Goal: Information Seeking & Learning: Learn about a topic

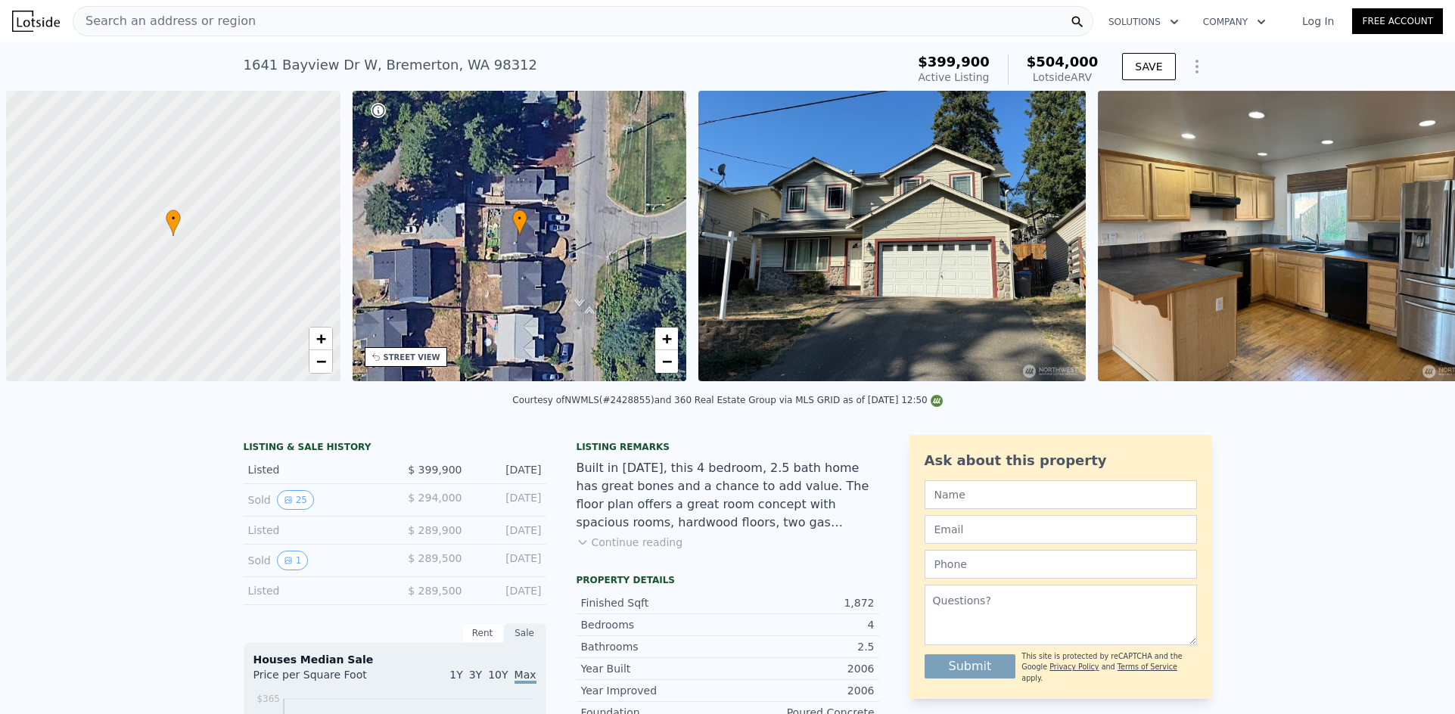
scroll to position [0, 6]
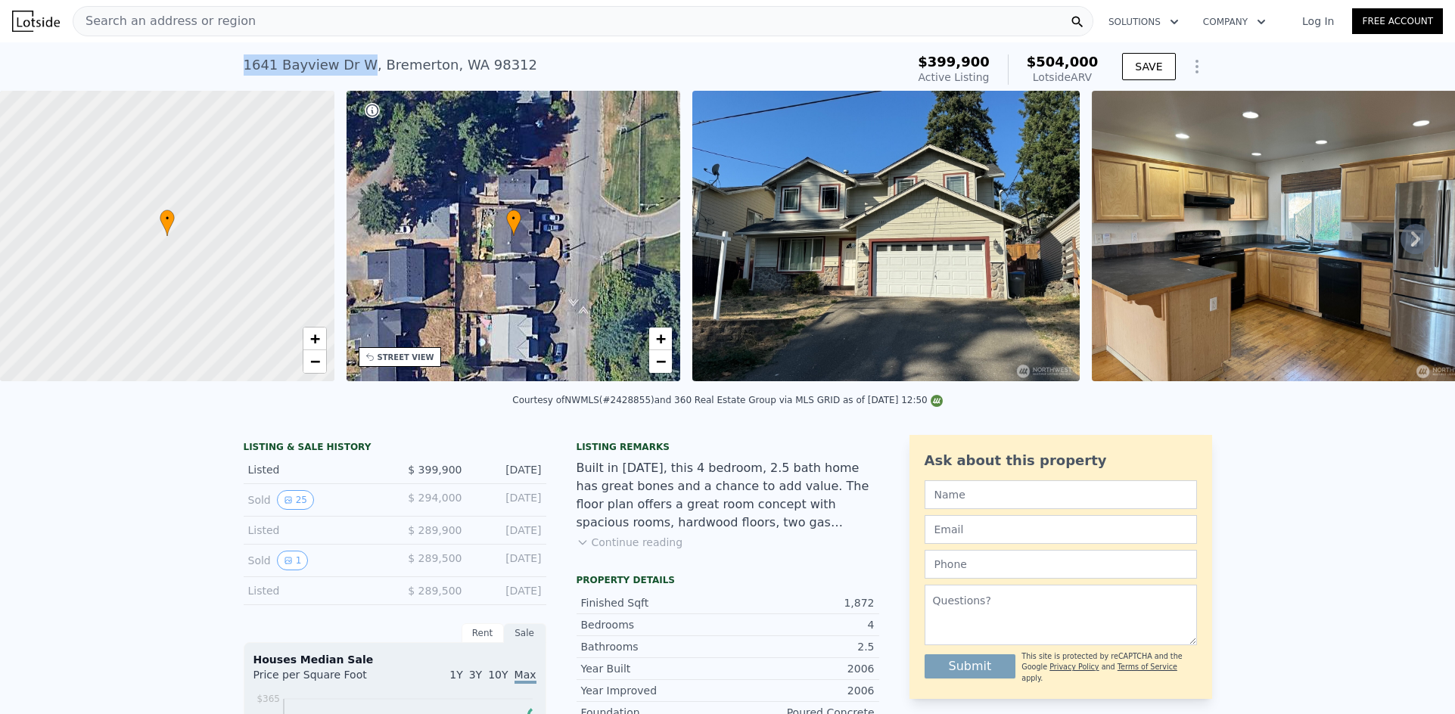
drag, startPoint x: 351, startPoint y: 64, endPoint x: 237, endPoint y: 64, distance: 114.2
click at [237, 64] on div "[STREET_ADDRESS] Active at $399,900 (~ARV $504k ) $399,900 Active Listing $504,…" at bounding box center [727, 66] width 1455 height 48
copy div "1641 Bayview Dr W"
click at [275, 20] on div "Search an address or region" at bounding box center [583, 21] width 1021 height 30
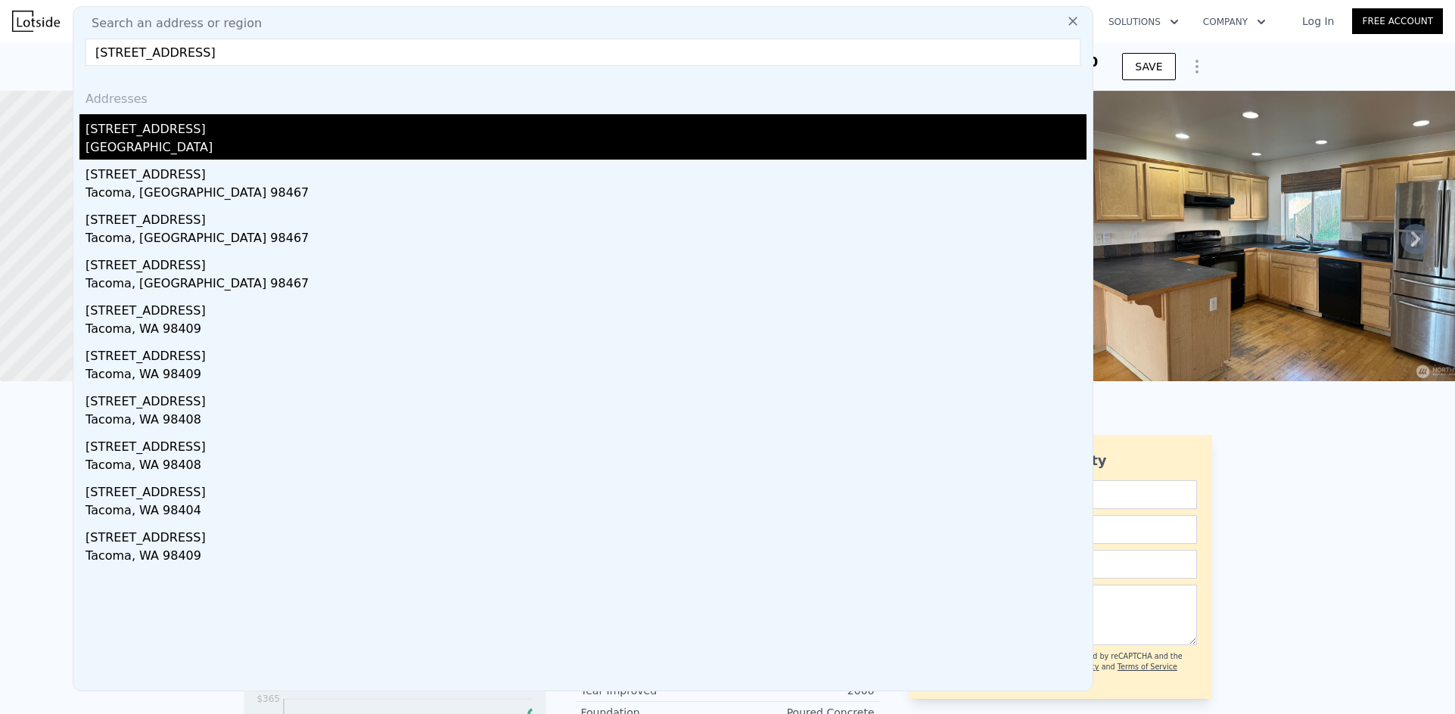
type input "[STREET_ADDRESS]"
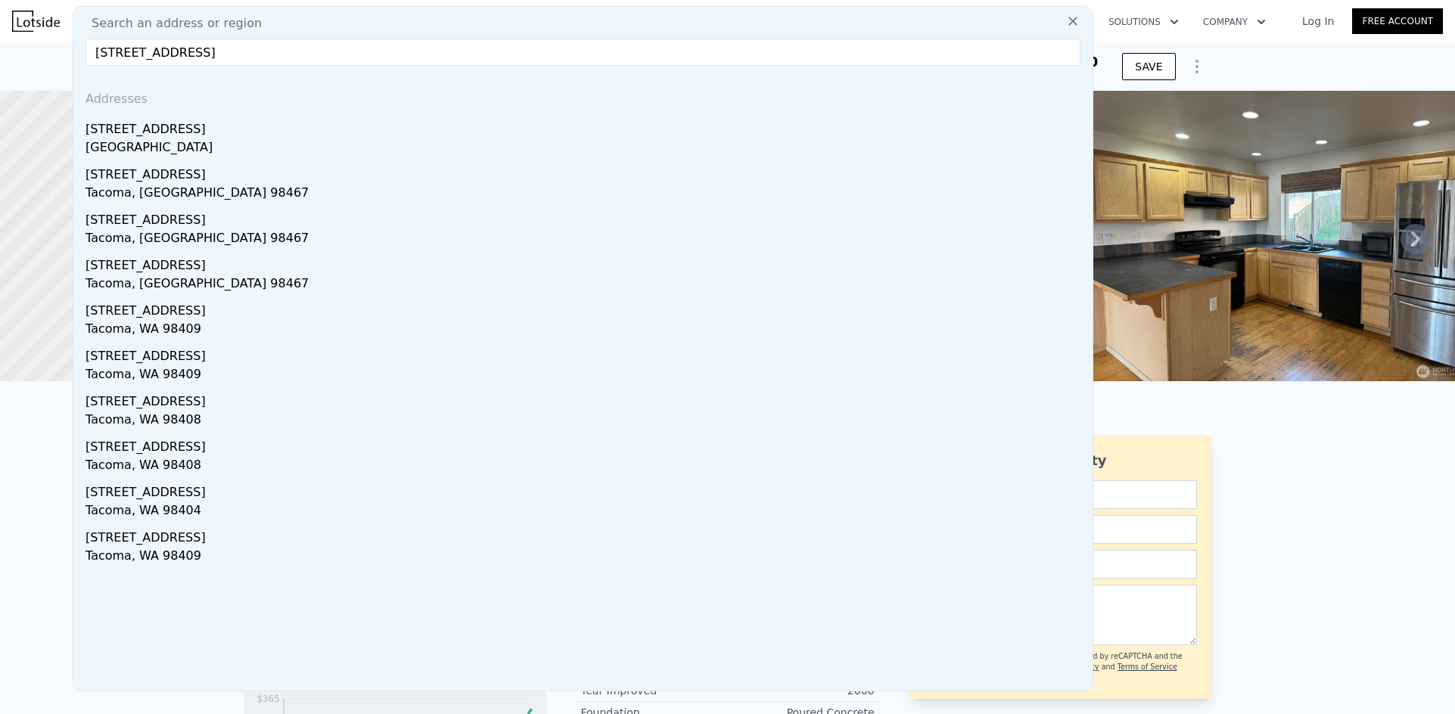
drag, startPoint x: 209, startPoint y: 130, endPoint x: 861, endPoint y: 8, distance: 663.6
click at [209, 131] on div "[STREET_ADDRESS]" at bounding box center [585, 126] width 1001 height 24
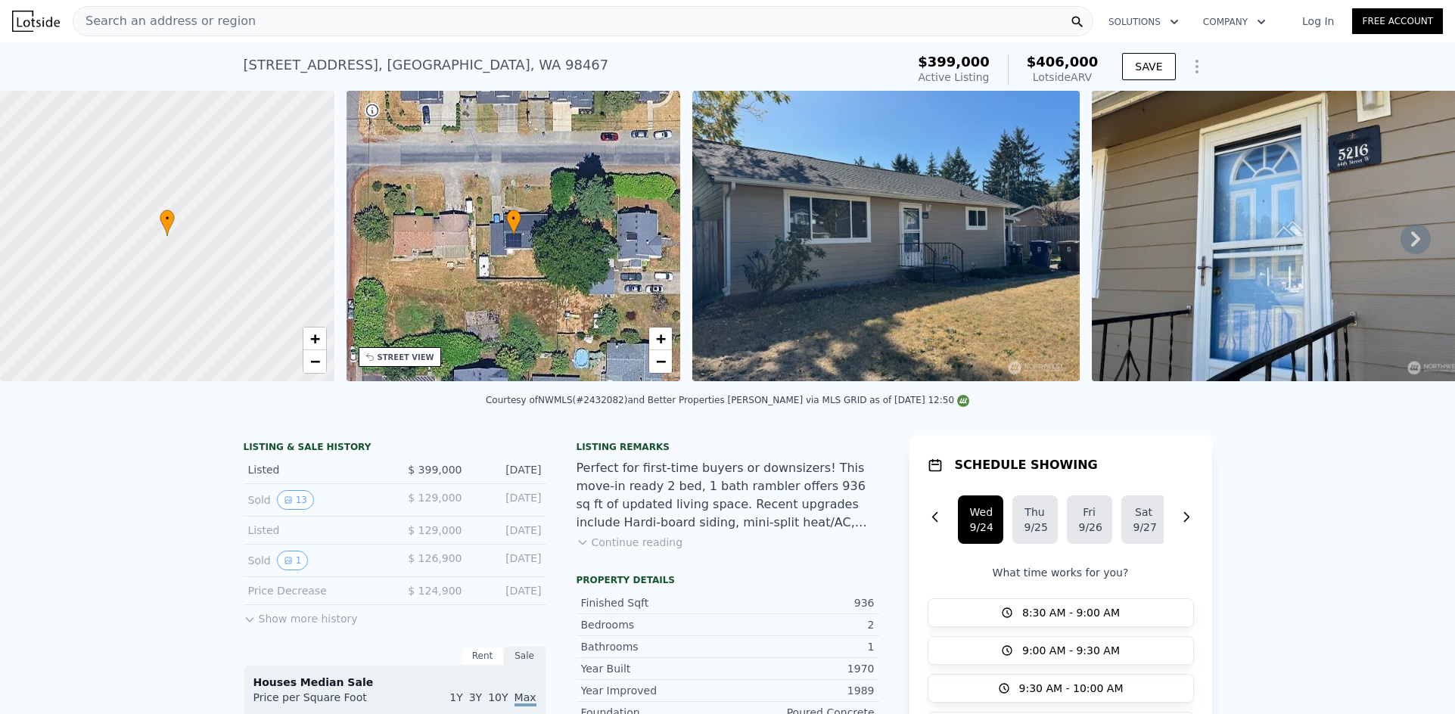
click at [286, 36] on div "Search an address or region" at bounding box center [583, 21] width 1021 height 30
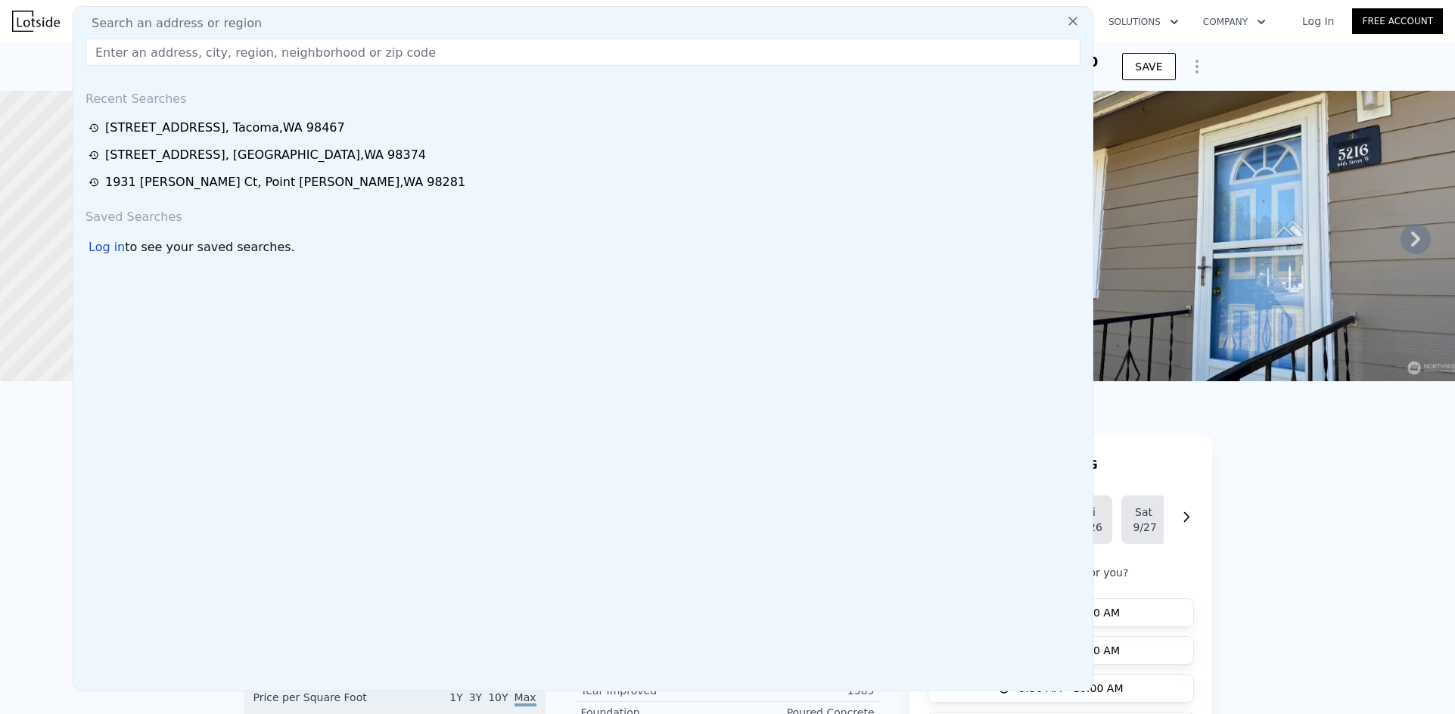
click at [288, 23] on div "Search an address or region" at bounding box center [582, 23] width 1007 height 18
click at [276, 48] on input "text" at bounding box center [582, 52] width 995 height 27
paste input "[STREET_ADDRESS]"
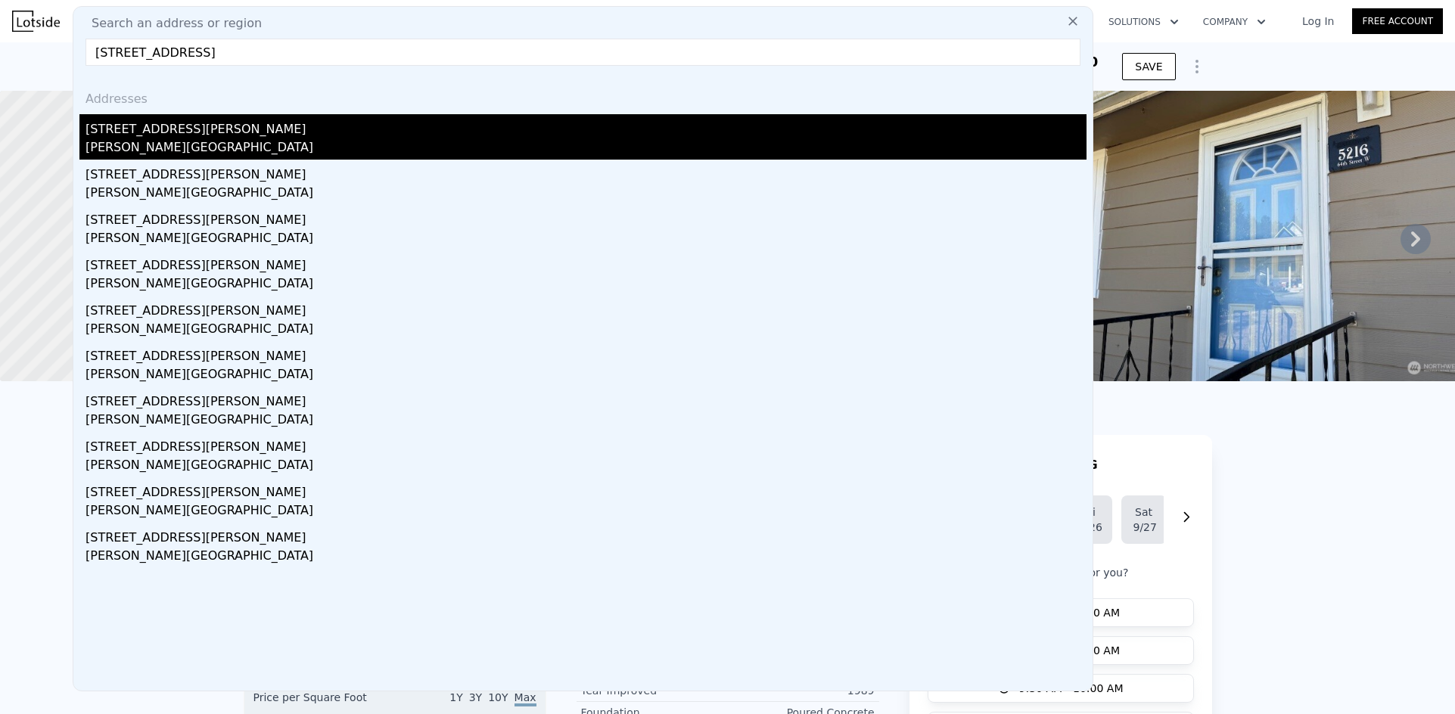
type input "[STREET_ADDRESS]"
click at [168, 133] on div "[STREET_ADDRESS][PERSON_NAME]" at bounding box center [585, 126] width 1001 height 24
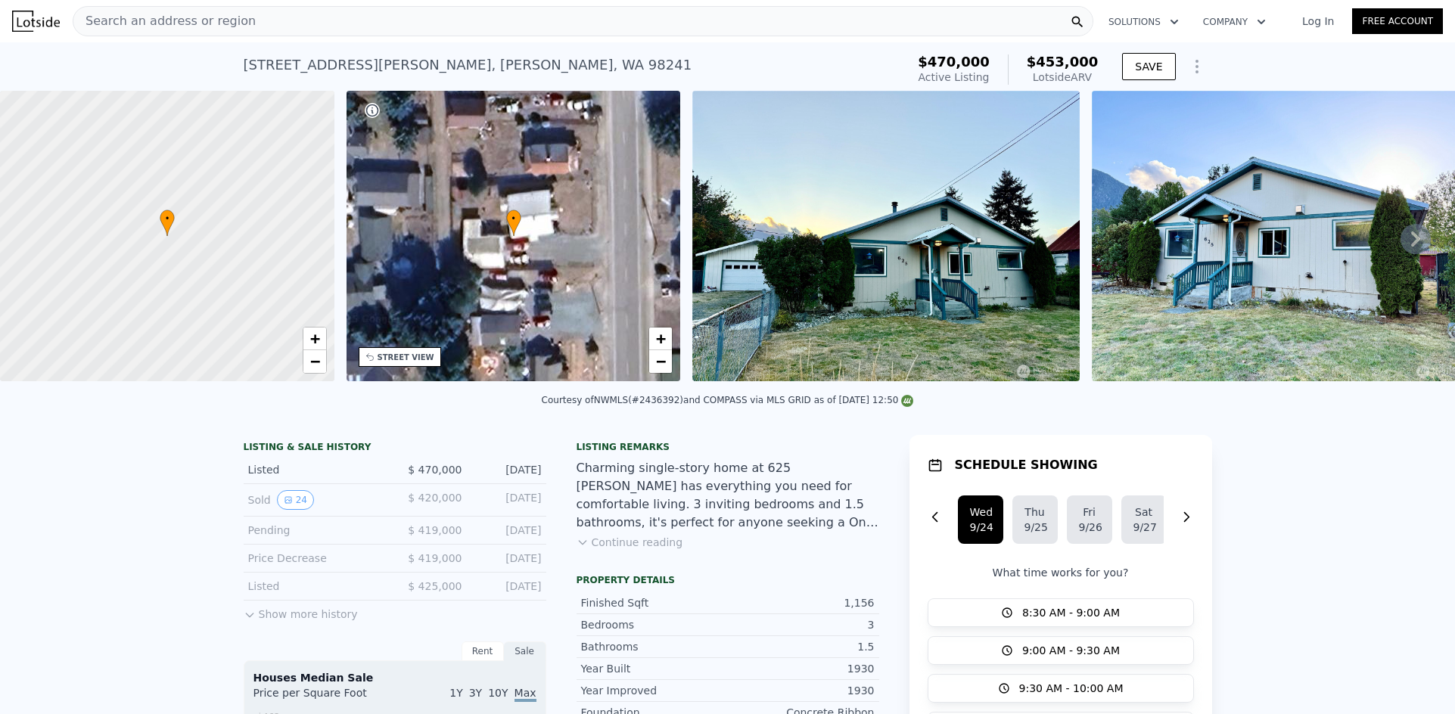
click at [316, 31] on div "Search an address or region" at bounding box center [583, 21] width 1021 height 30
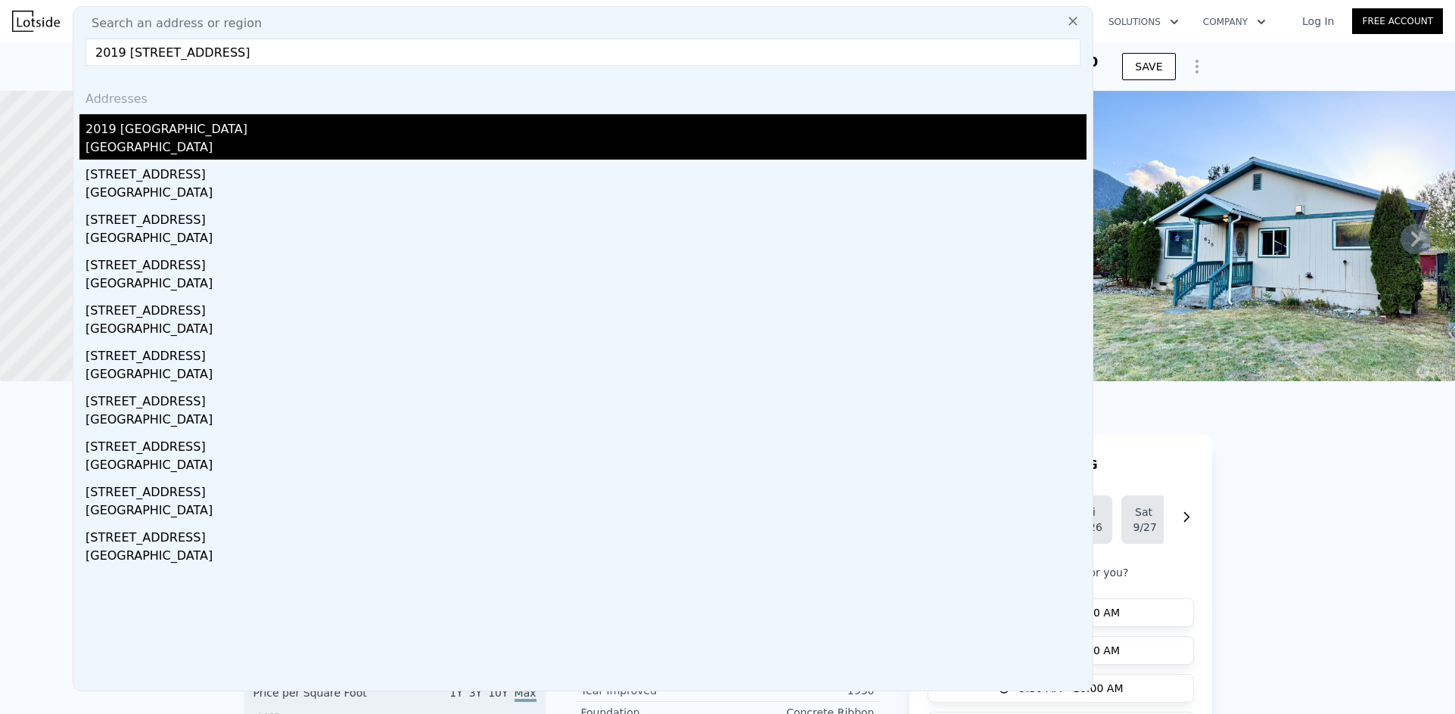
type input "2019 [STREET_ADDRESS]"
click at [207, 132] on div "2019 [GEOGRAPHIC_DATA]" at bounding box center [585, 126] width 1001 height 24
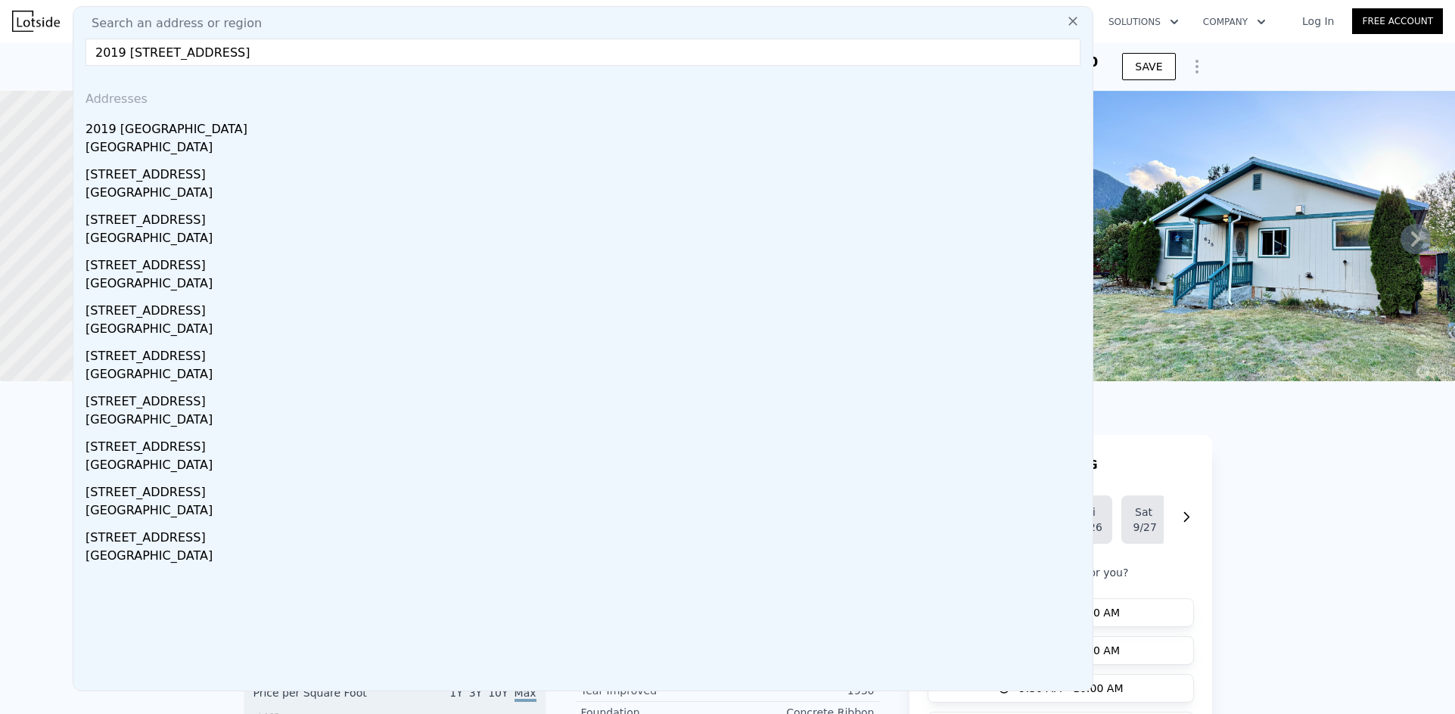
click at [207, 132] on div at bounding box center [167, 236] width 401 height 349
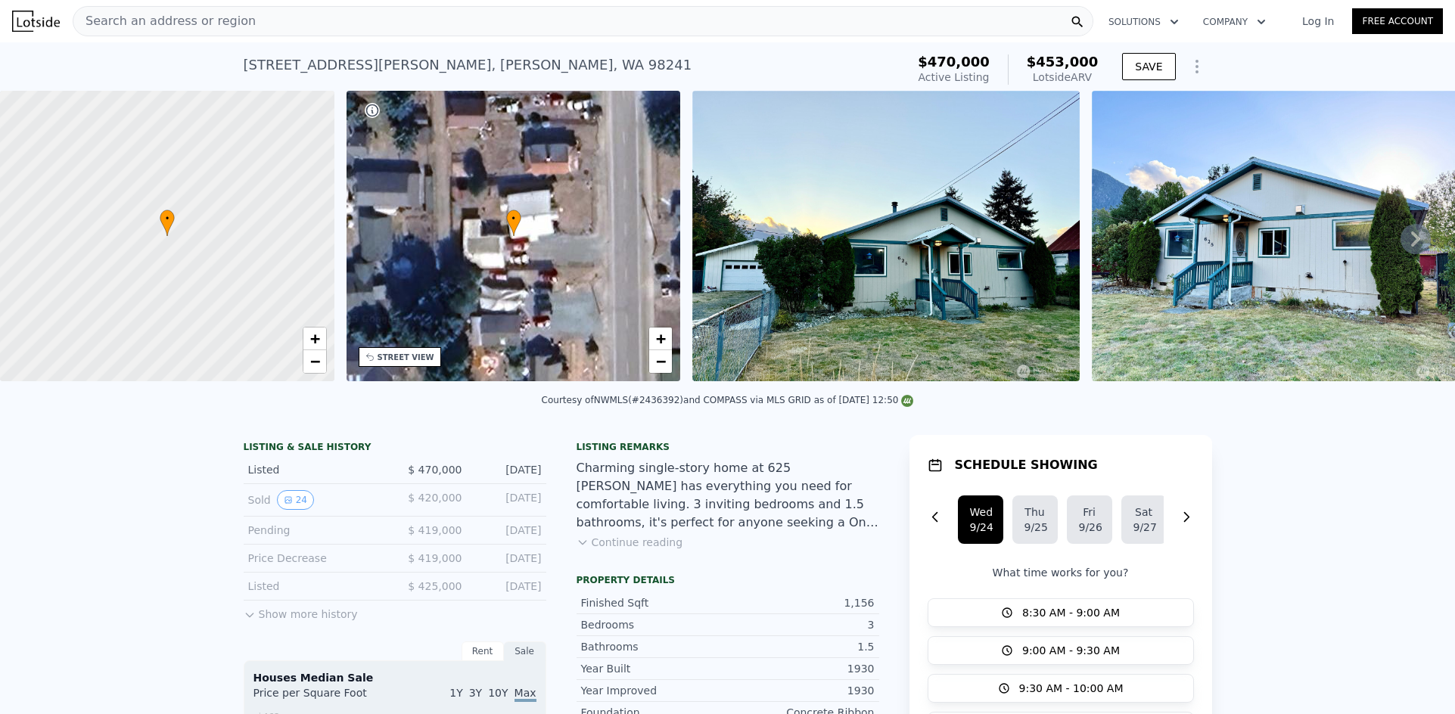
type input "3"
type input "5"
type input "2.75"
type input "1474"
type input "2512"
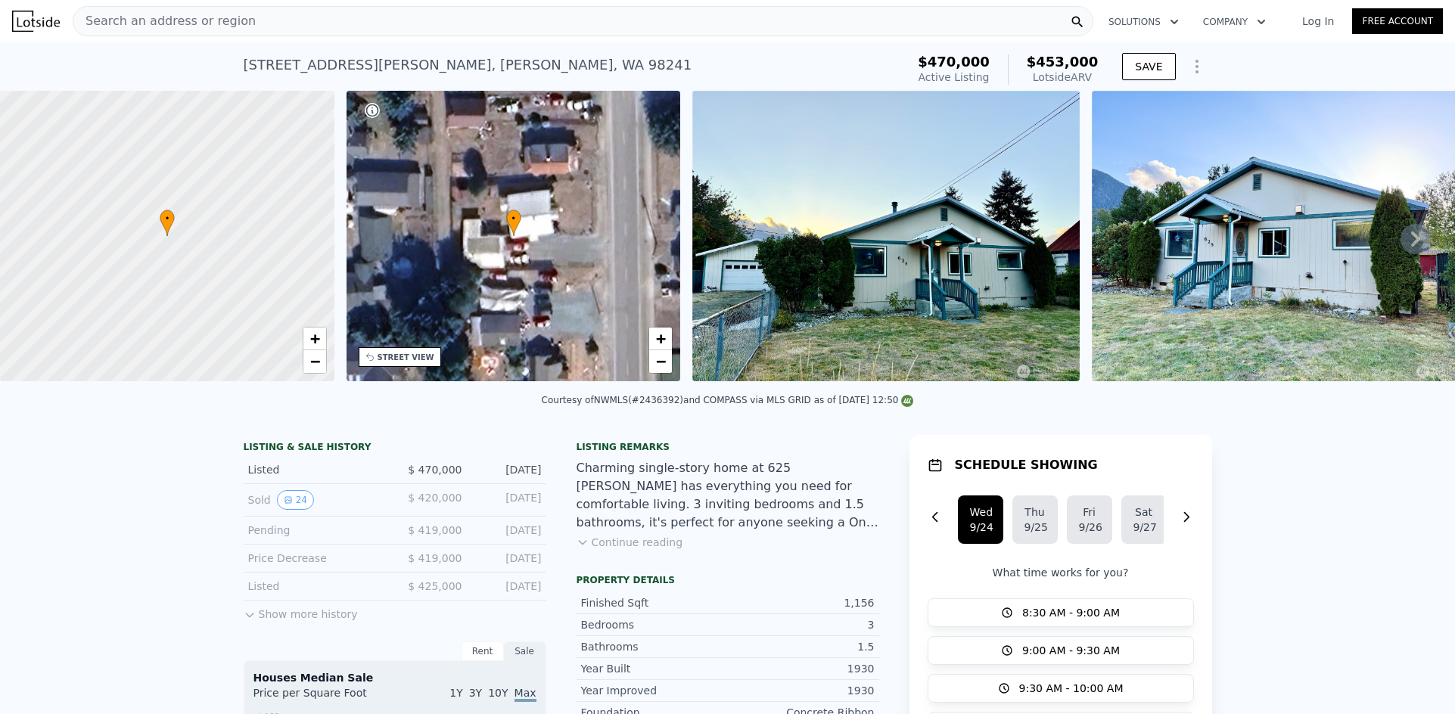
type input "12060"
type input "32173"
type input "$ 686,000"
type input "$ 237,895"
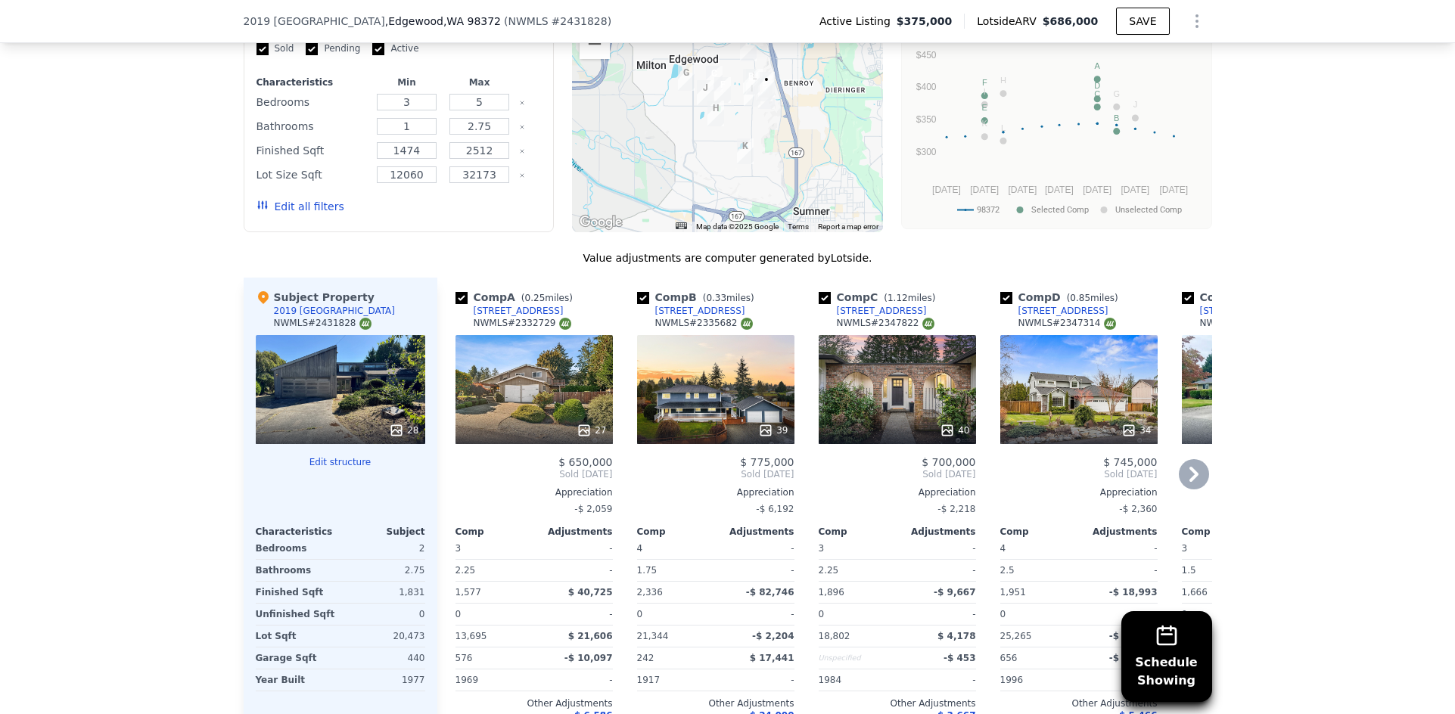
scroll to position [1810, 0]
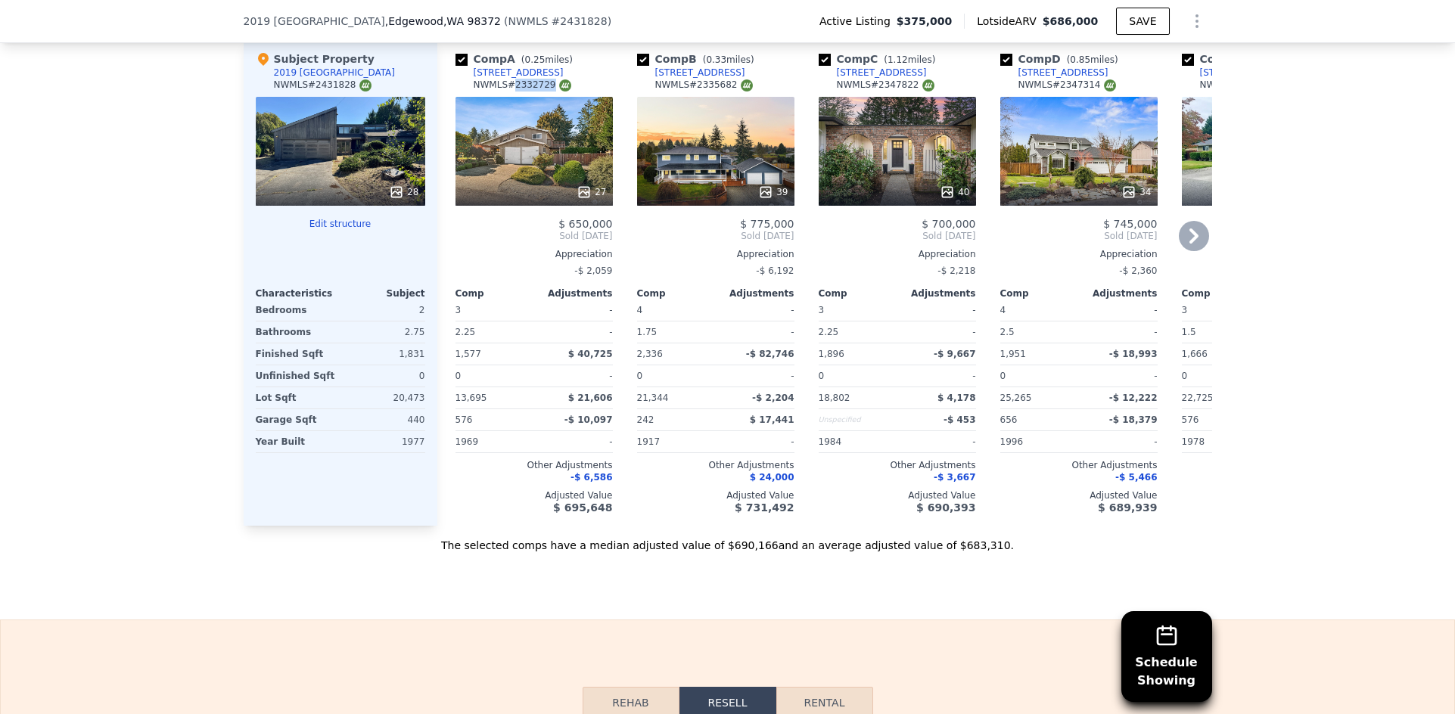
drag, startPoint x: 507, startPoint y: 95, endPoint x: 537, endPoint y: 94, distance: 30.3
click at [537, 92] on div "NWMLS # 2332729" at bounding box center [523, 85] width 98 height 13
copy div "2332729"
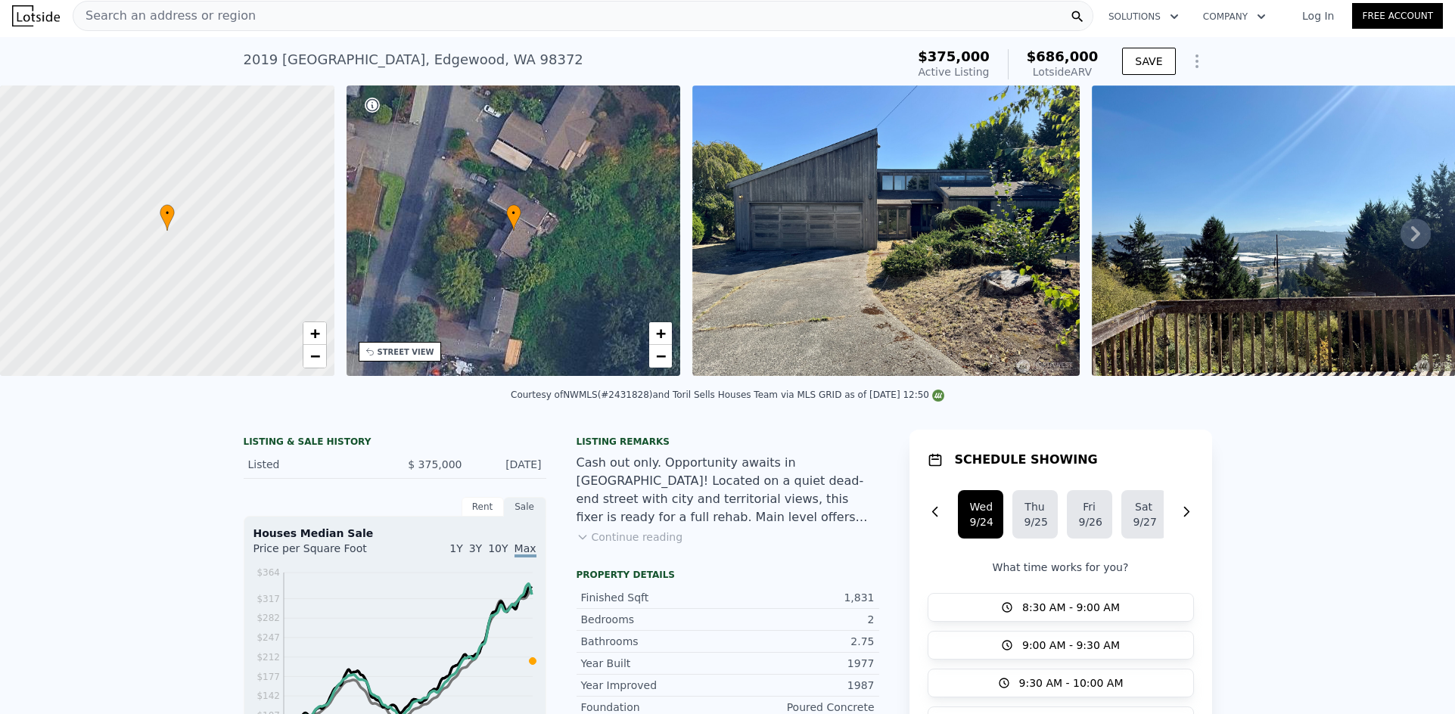
scroll to position [0, 0]
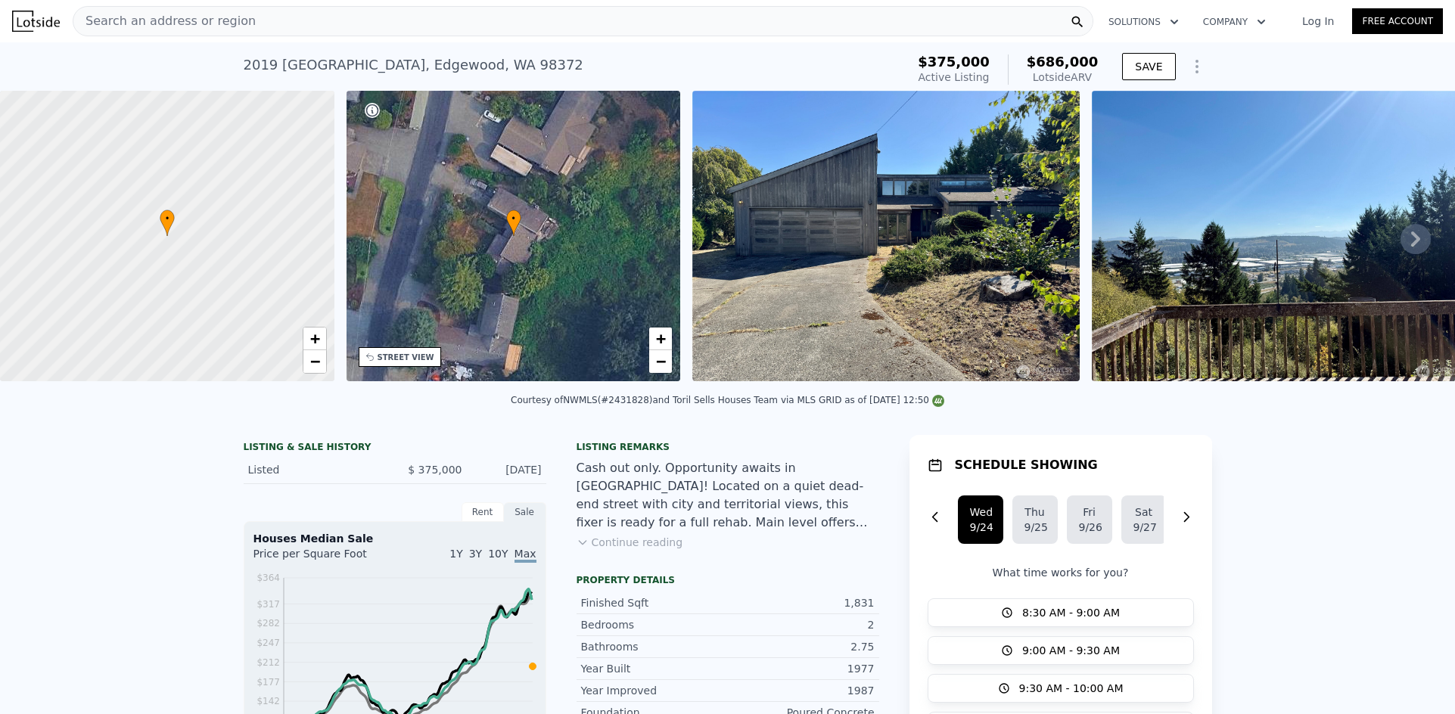
click at [416, 15] on div "Search an address or region" at bounding box center [583, 21] width 1021 height 30
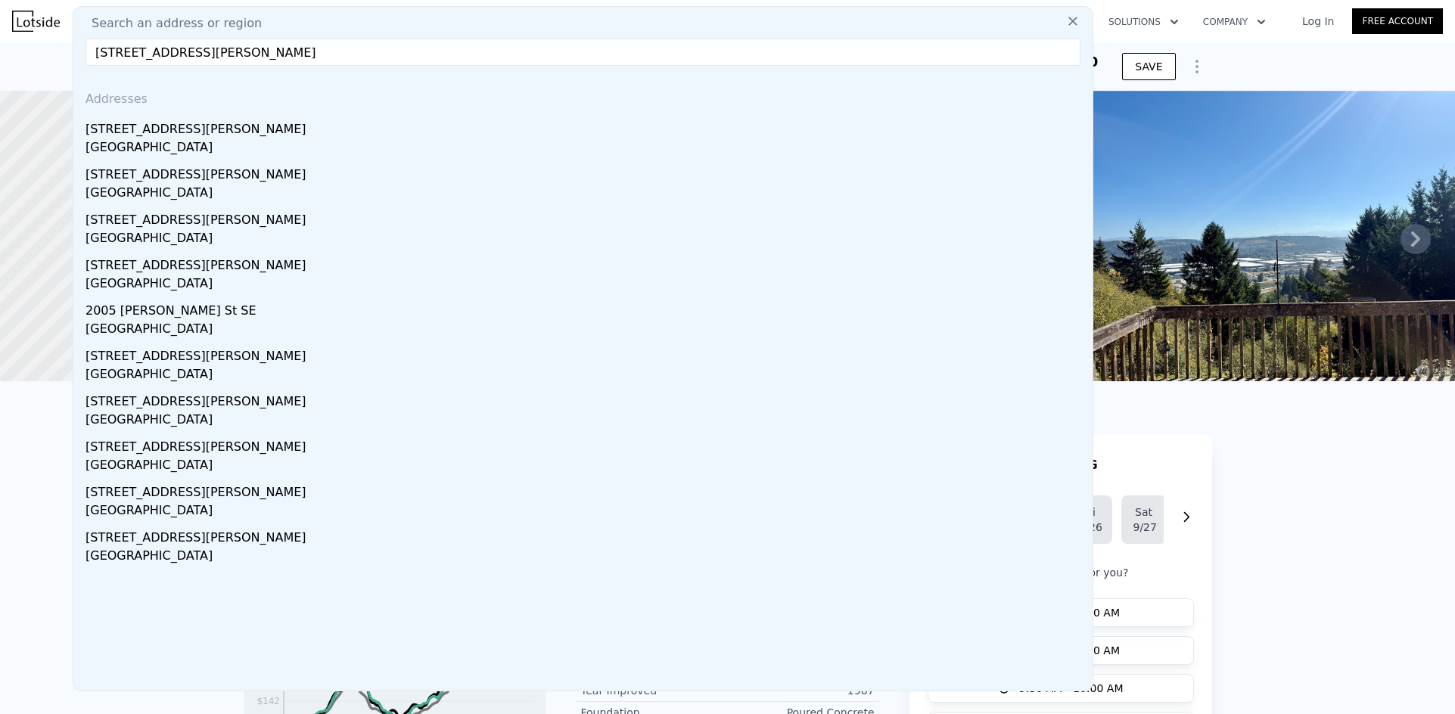
type input "[STREET_ADDRESS][PERSON_NAME]"
click at [222, 133] on div "[STREET_ADDRESS][PERSON_NAME]" at bounding box center [585, 126] width 1001 height 24
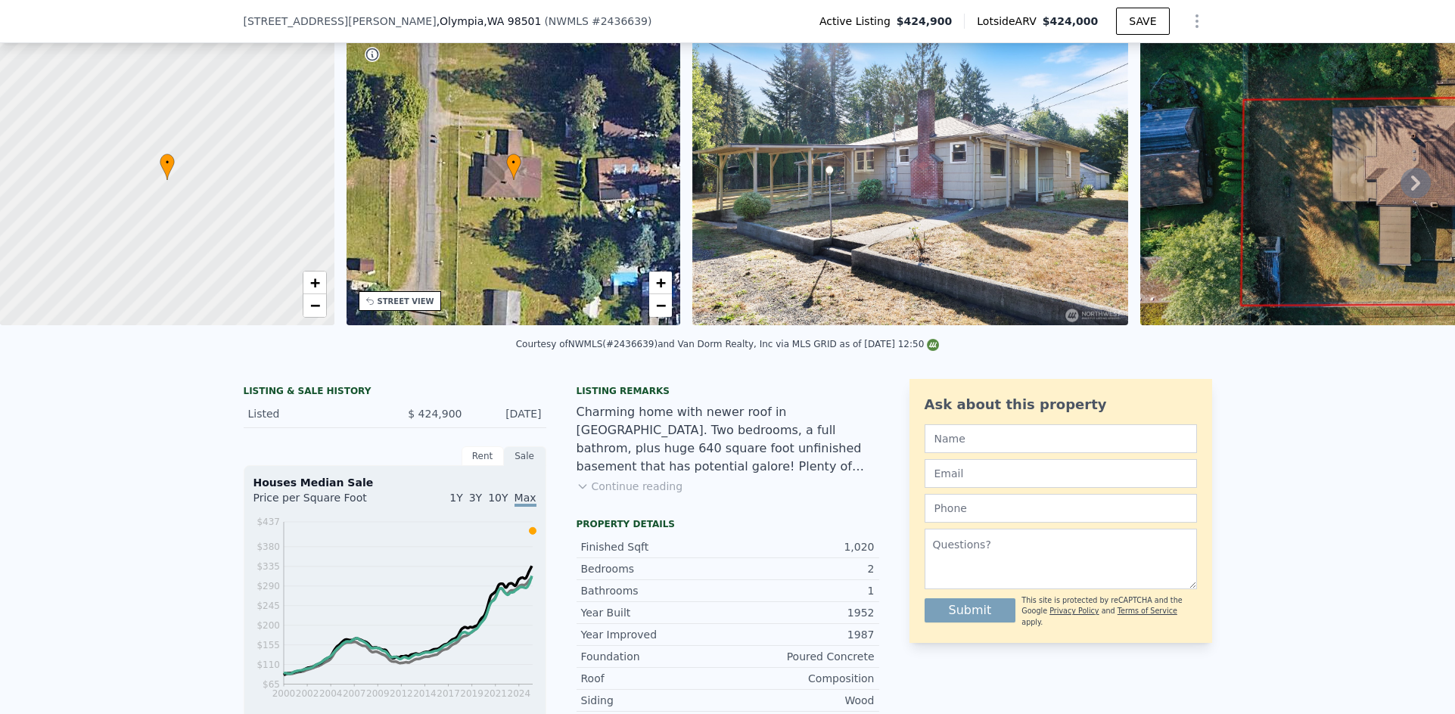
scroll to position [146, 0]
